Goal: Transaction & Acquisition: Purchase product/service

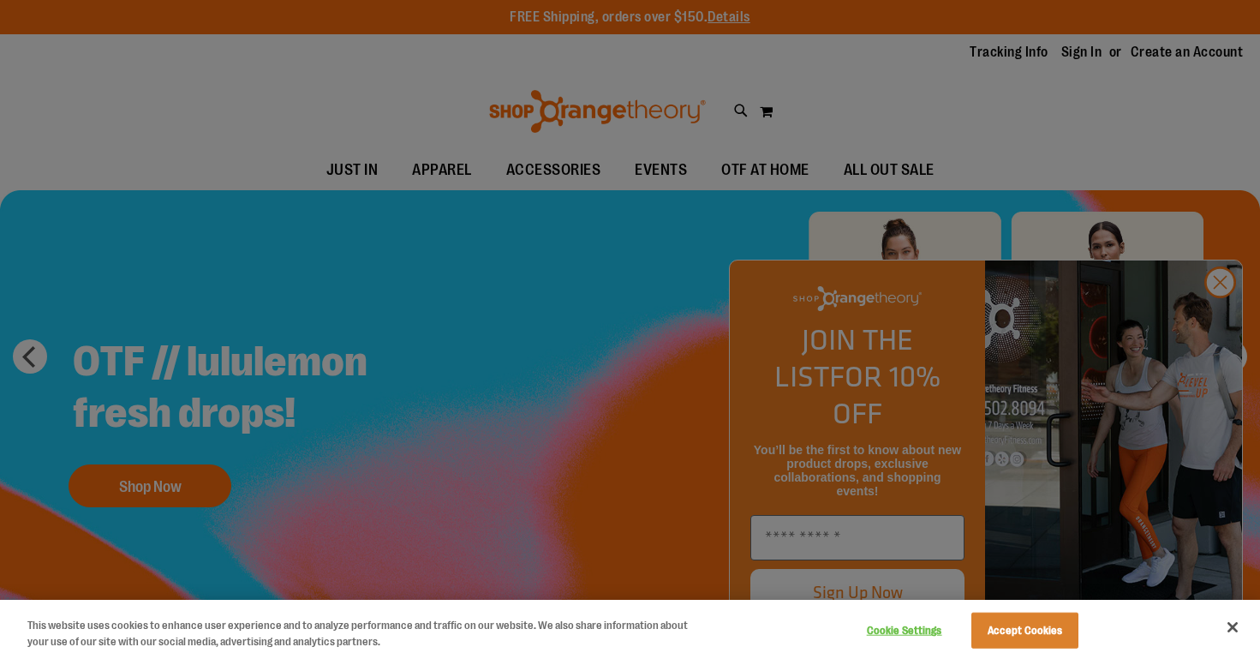
click at [1218, 326] on div at bounding box center [630, 329] width 1260 height 659
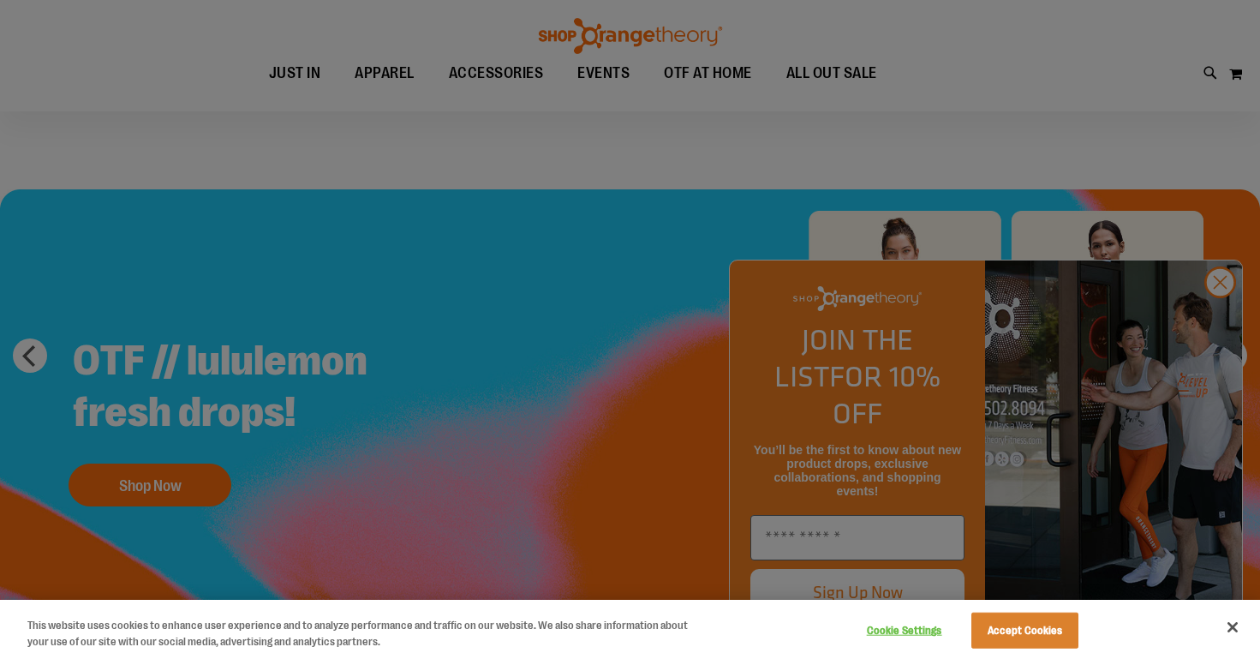
scroll to position [230, 0]
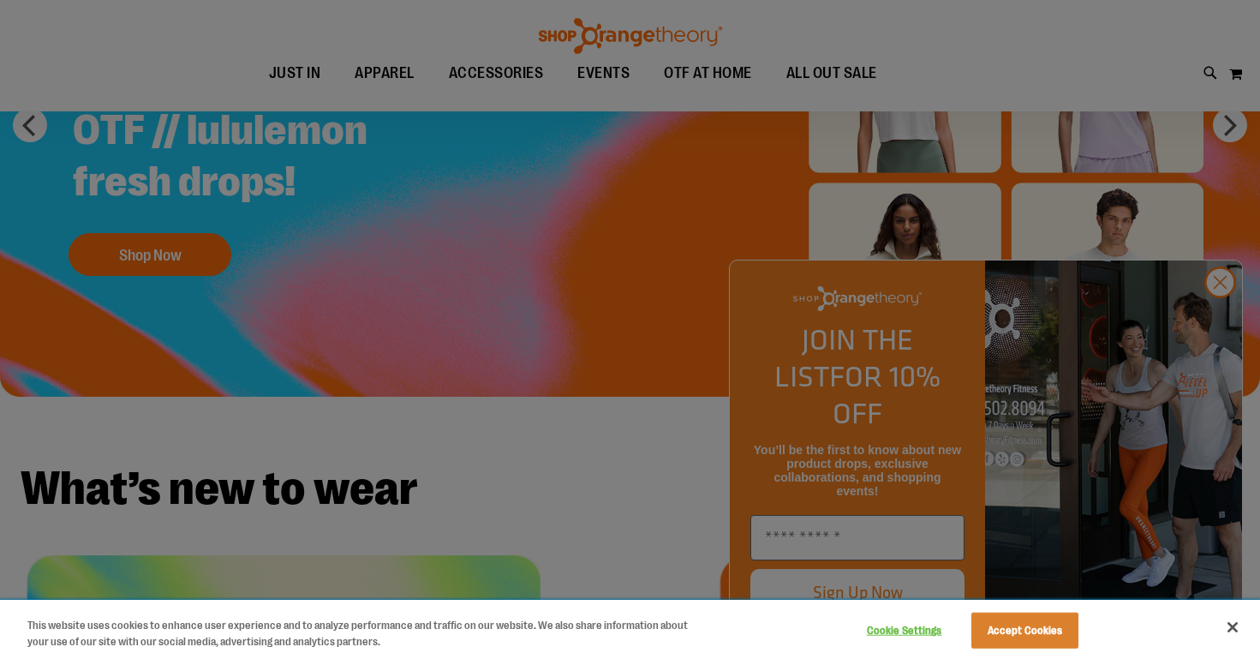
click at [1050, 632] on button "Accept Cookies" at bounding box center [1025, 631] width 107 height 36
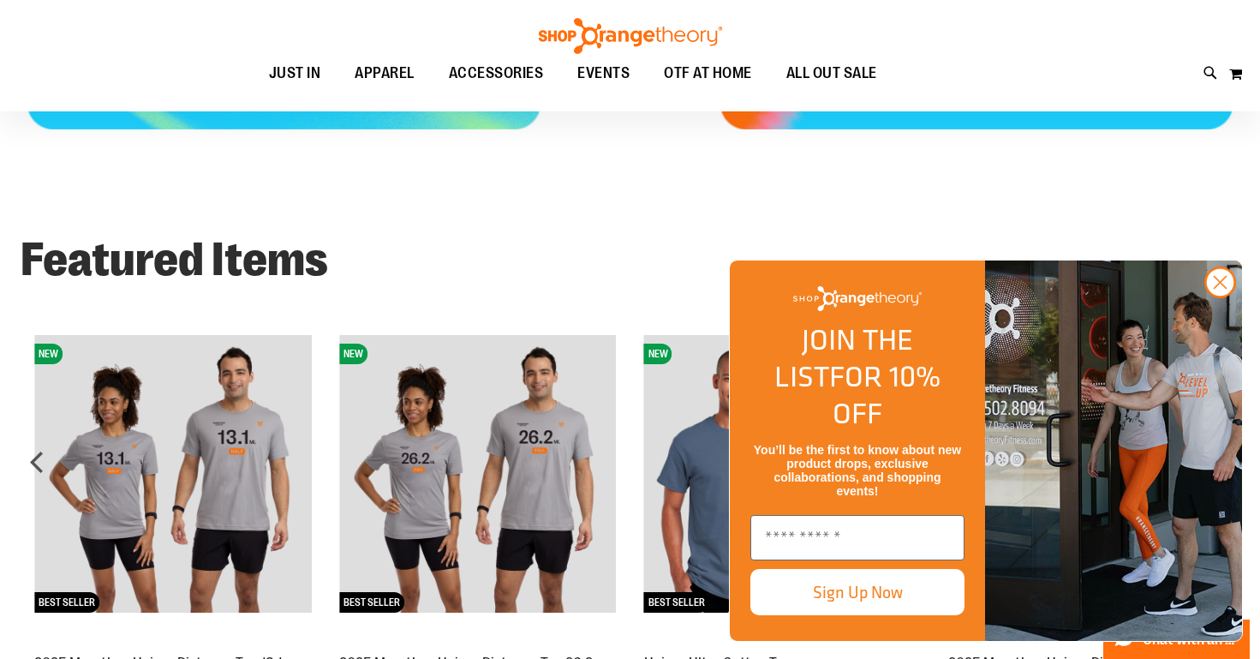
scroll to position [1179, 0]
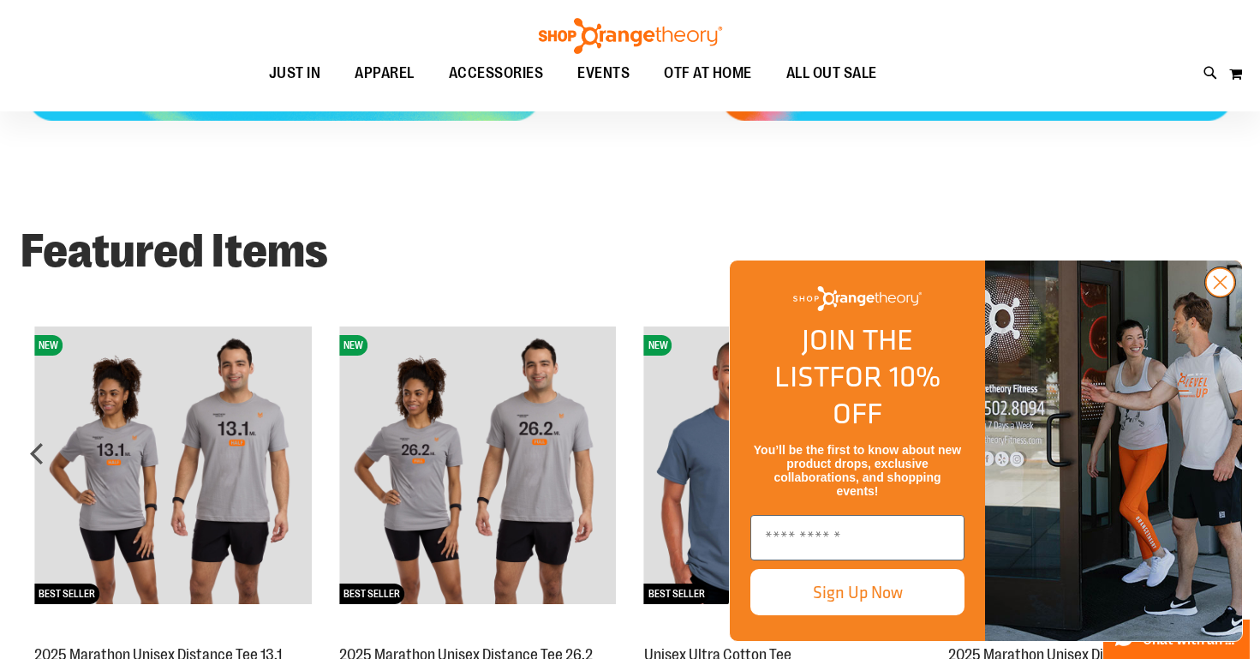
click at [1224, 296] on circle "Close dialog" at bounding box center [1220, 282] width 28 height 28
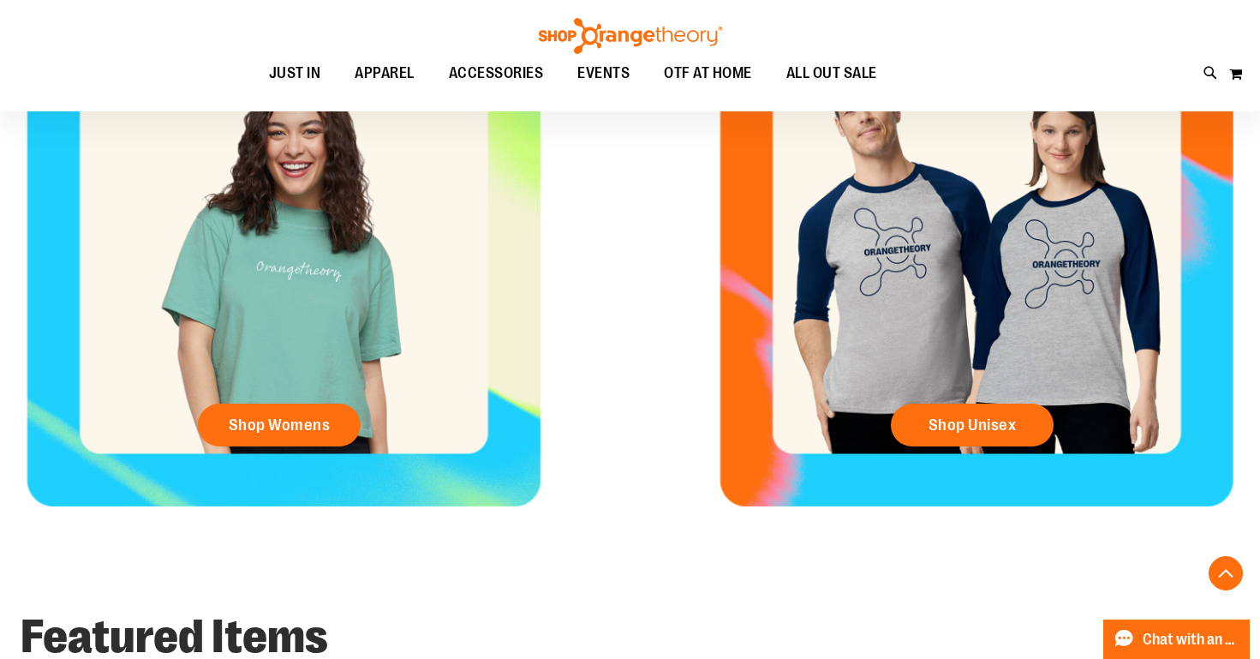
scroll to position [793, 0]
click at [965, 434] on span "Shop Unisex" at bounding box center [973, 425] width 88 height 19
click at [967, 423] on span "Shop Unisex" at bounding box center [973, 425] width 88 height 19
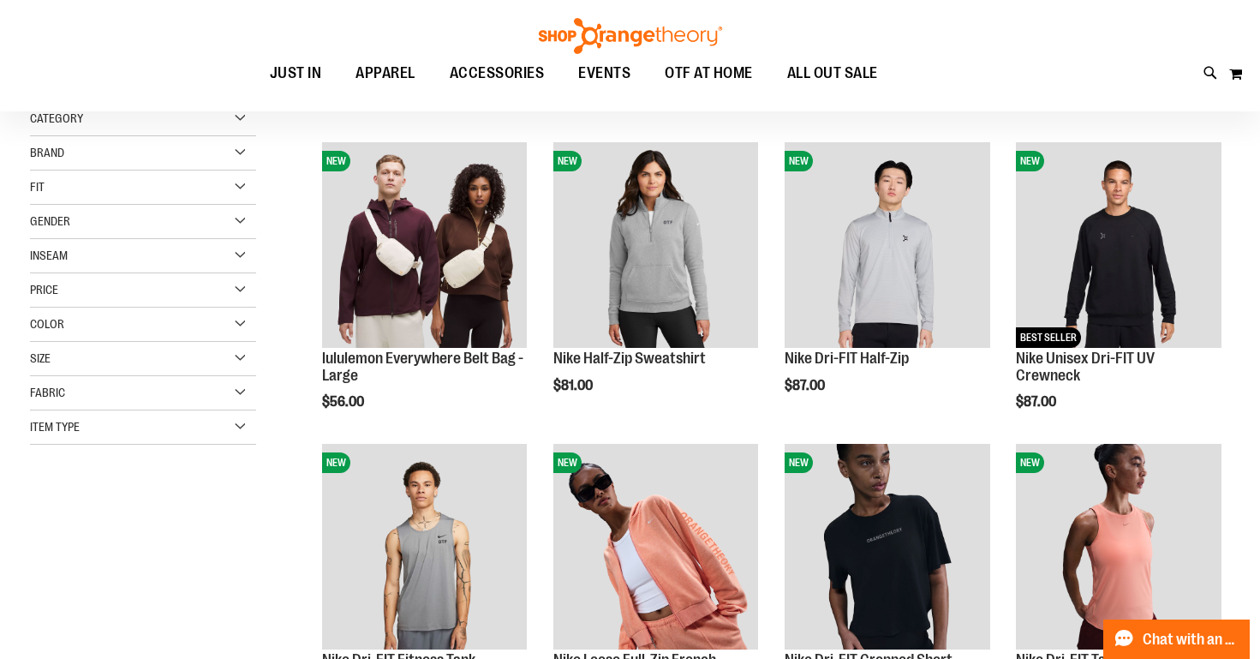
scroll to position [24, 0]
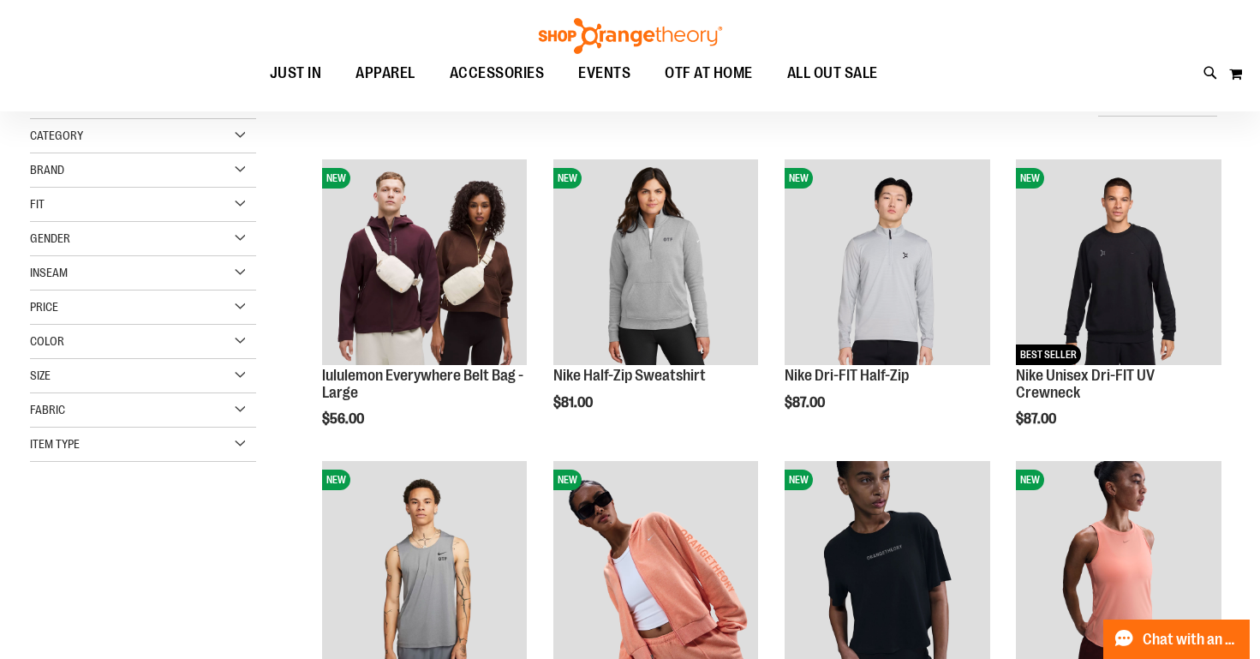
scroll to position [-2, 0]
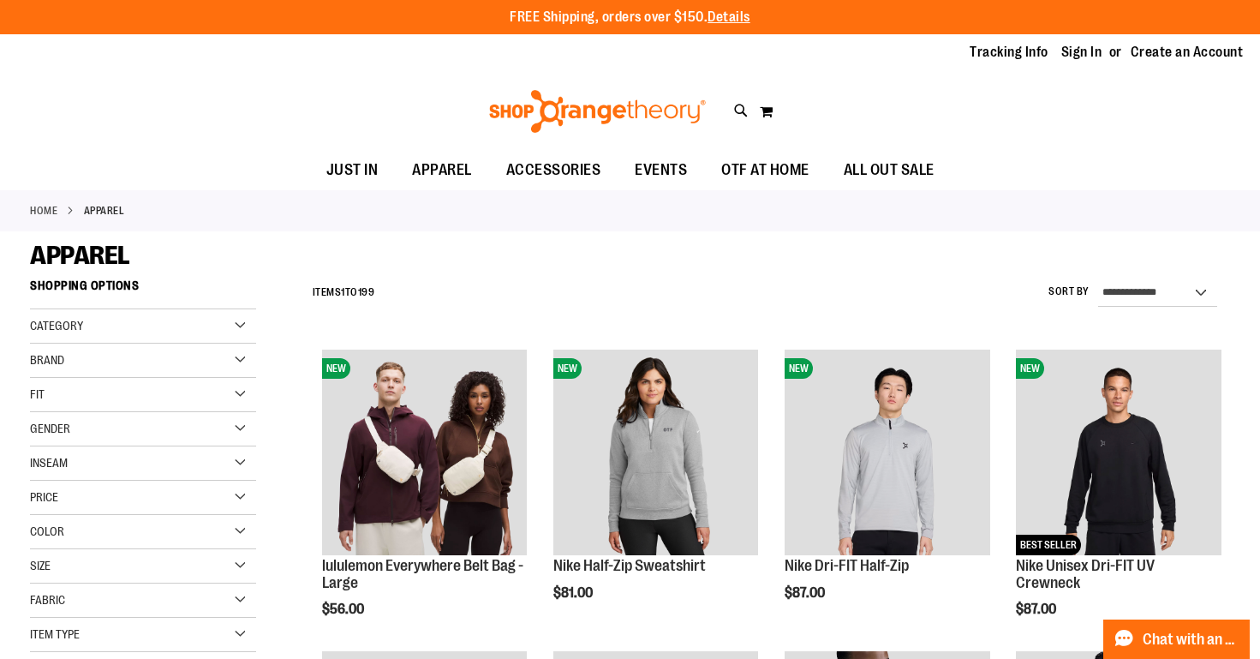
click at [243, 317] on div "Category" at bounding box center [143, 326] width 226 height 34
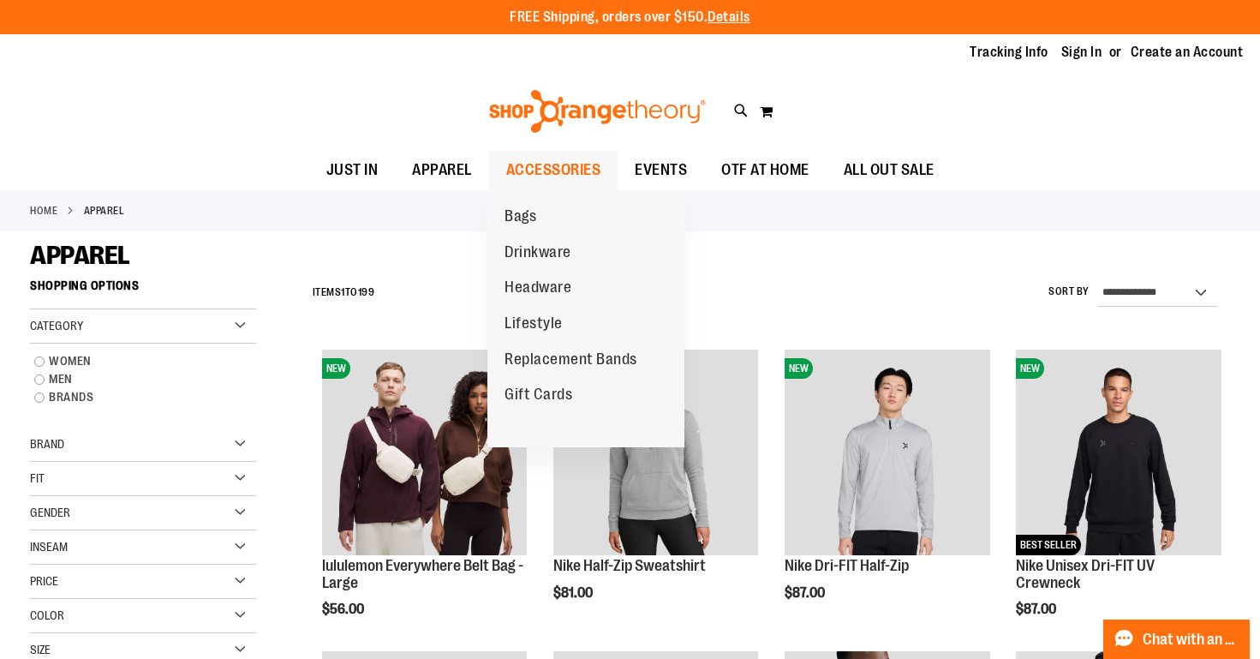
click at [567, 171] on span "ACCESSORIES" at bounding box center [553, 170] width 95 height 39
click at [514, 211] on span "Bags" at bounding box center [521, 217] width 32 height 21
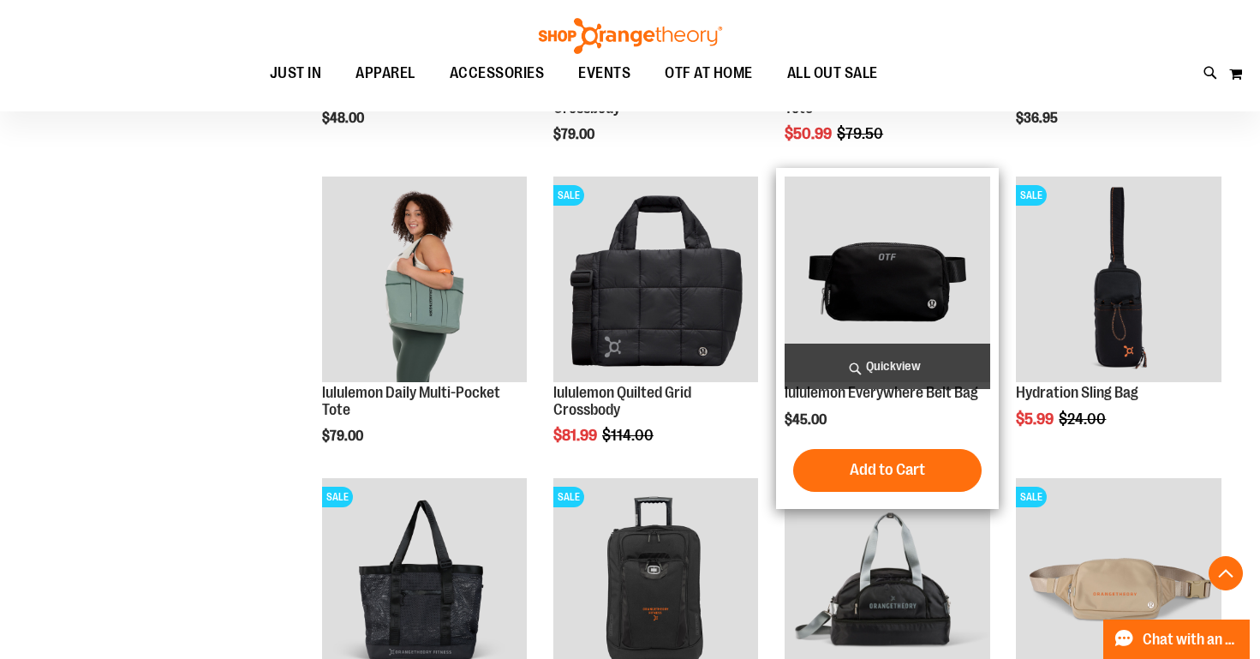
scroll to position [773, 0]
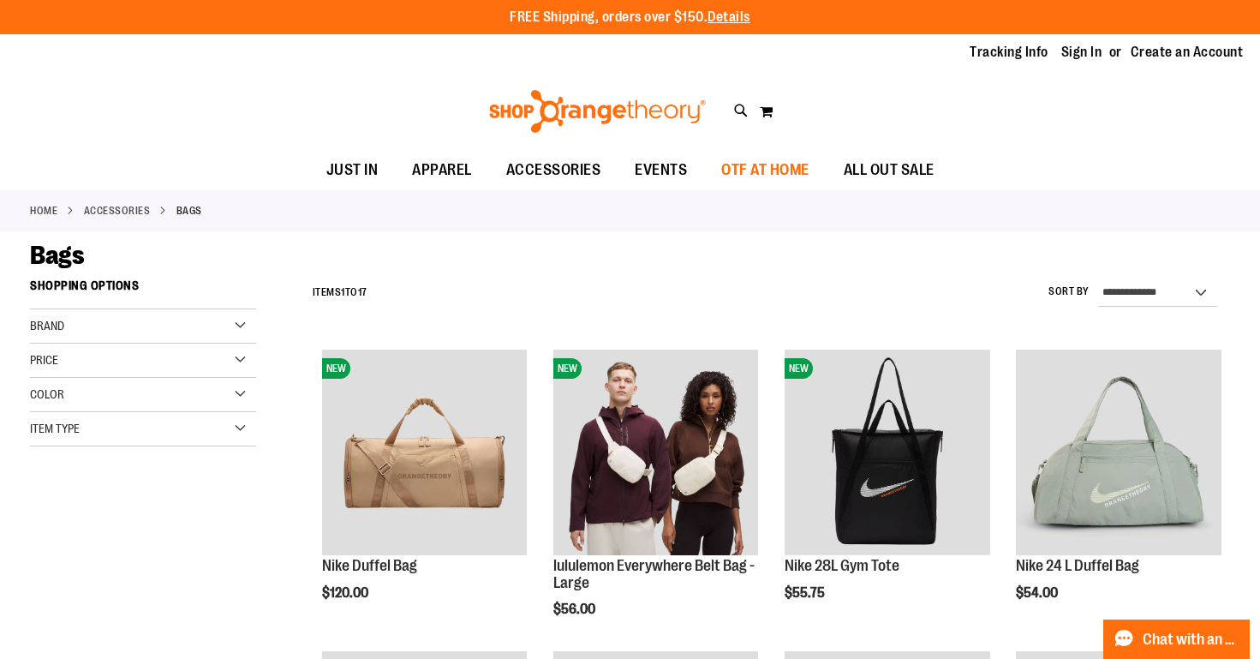
click at [781, 165] on span "OTF AT HOME" at bounding box center [765, 170] width 88 height 39
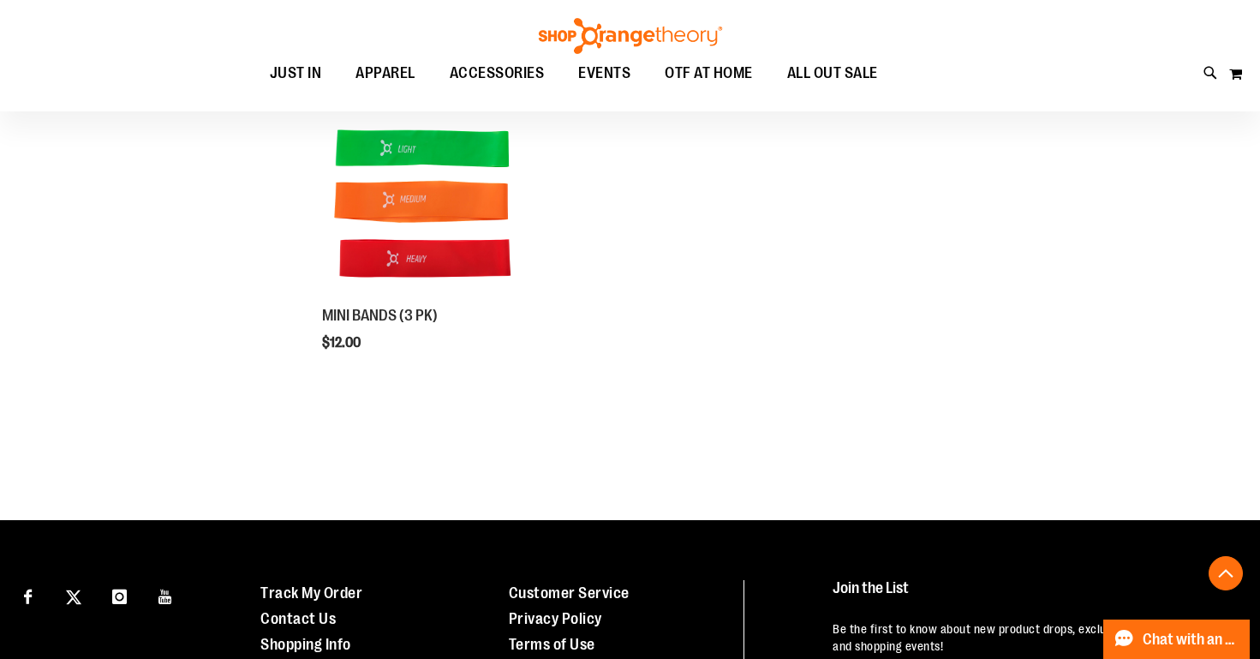
scroll to position [586, 0]
